Goal: Find specific page/section: Find specific page/section

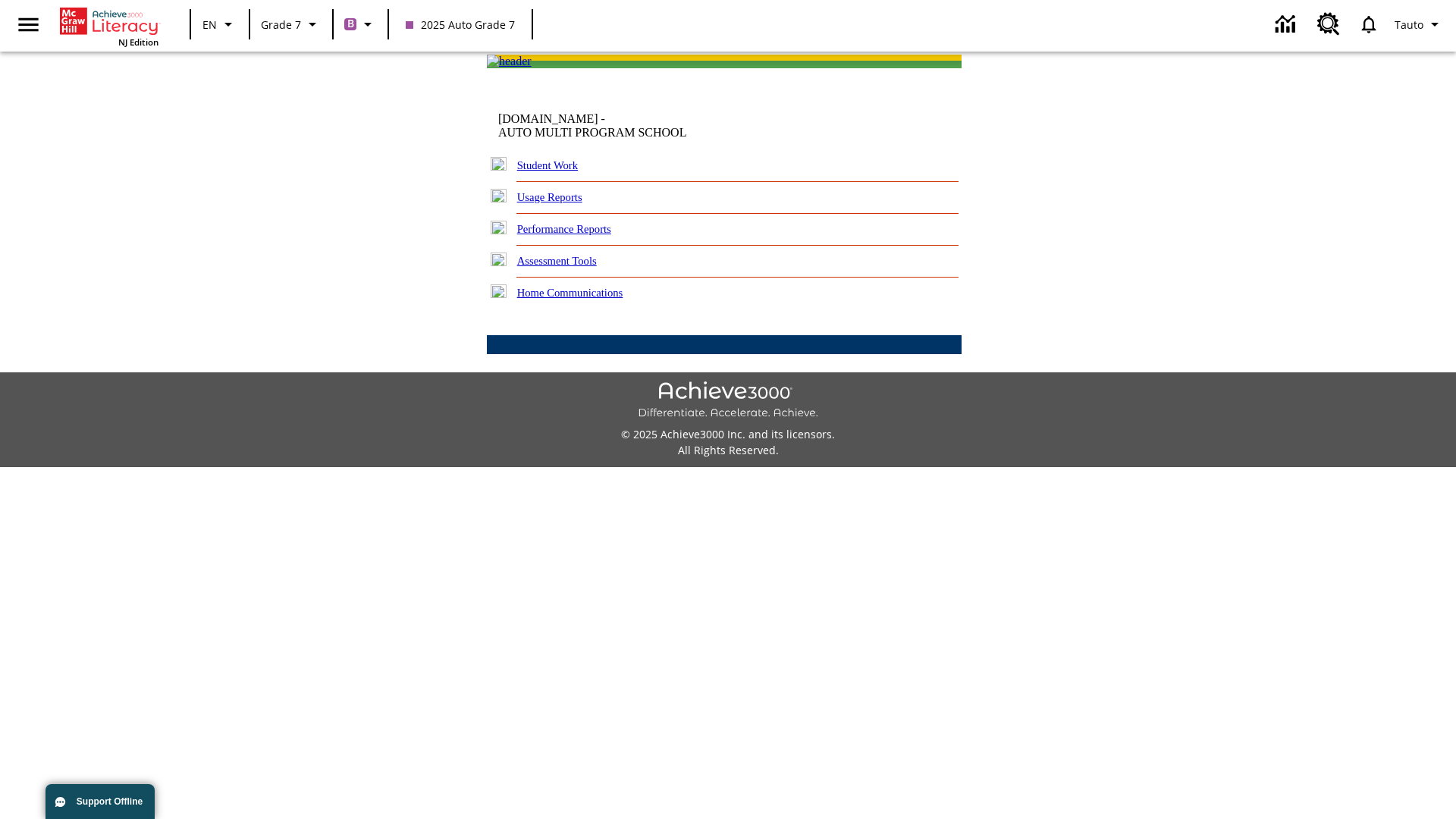
click at [580, 235] on link "Performance Reports" at bounding box center [564, 229] width 94 height 12
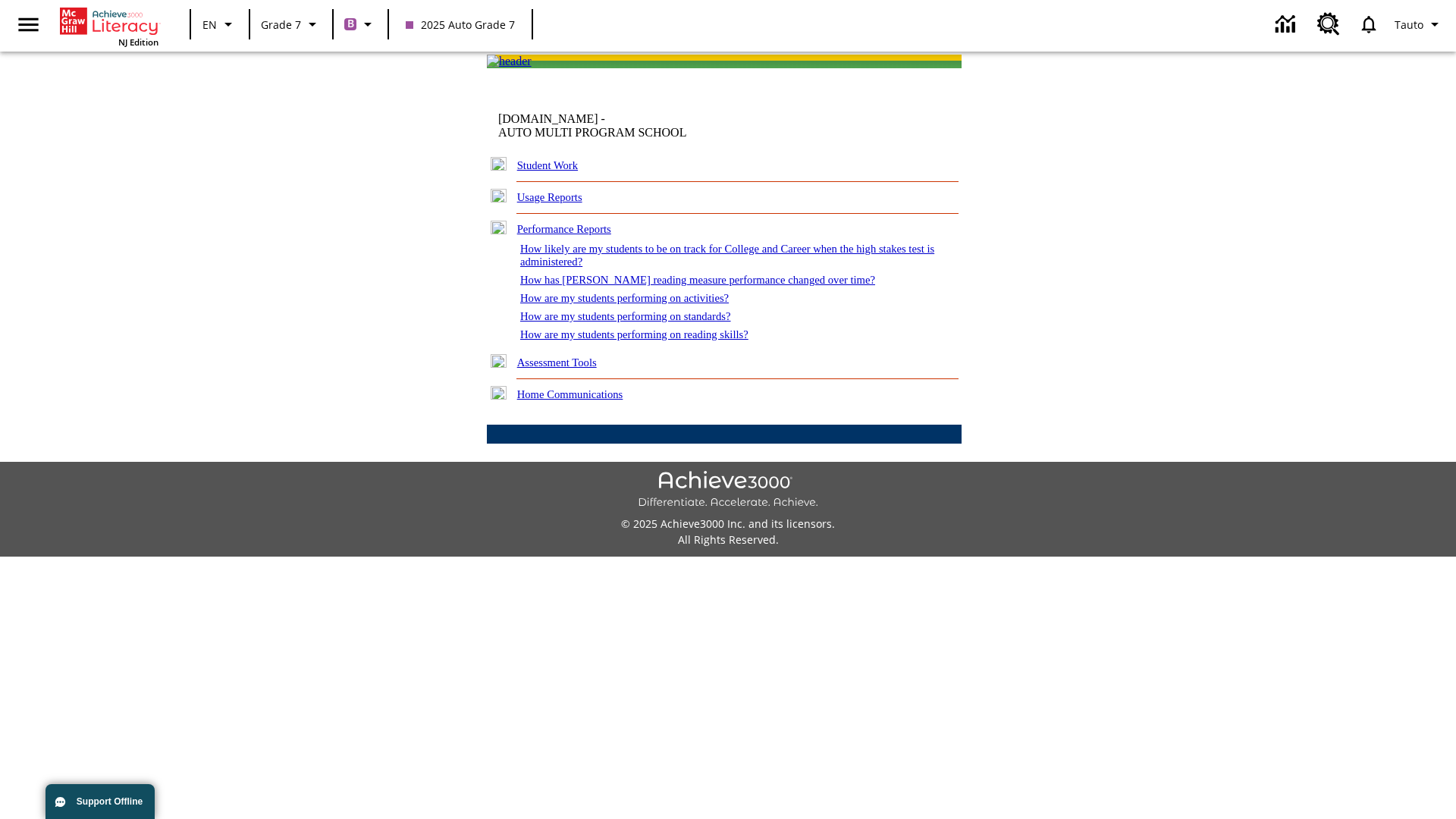
click at [689, 286] on link "How has [PERSON_NAME] reading measure performance changed over time?" at bounding box center [698, 280] width 355 height 12
